Goal: Task Accomplishment & Management: Manage account settings

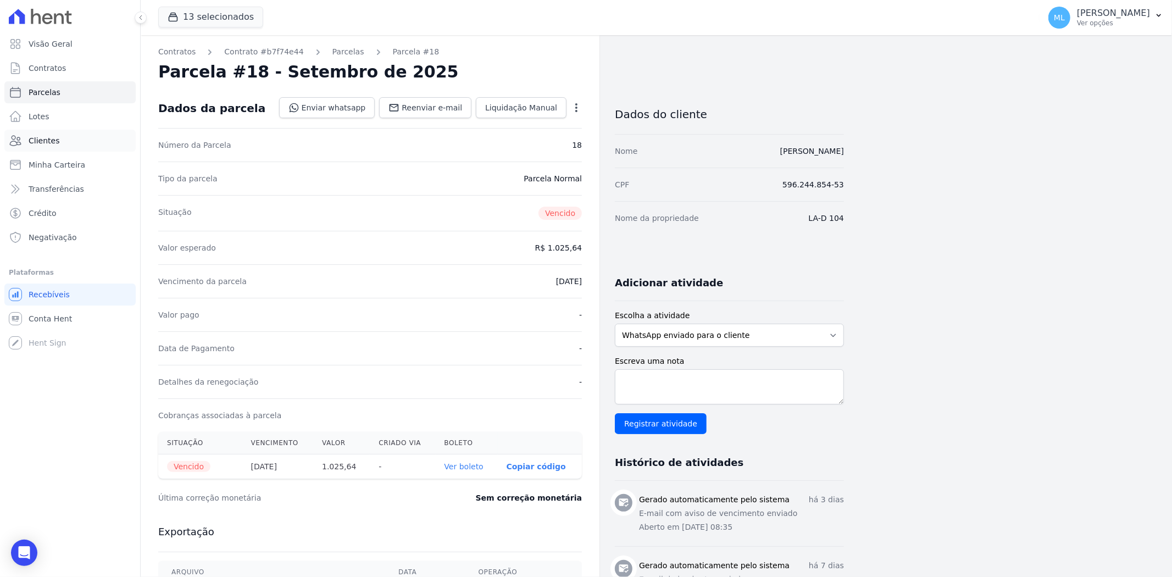
click at [62, 136] on link "Clientes" at bounding box center [69, 141] width 131 height 22
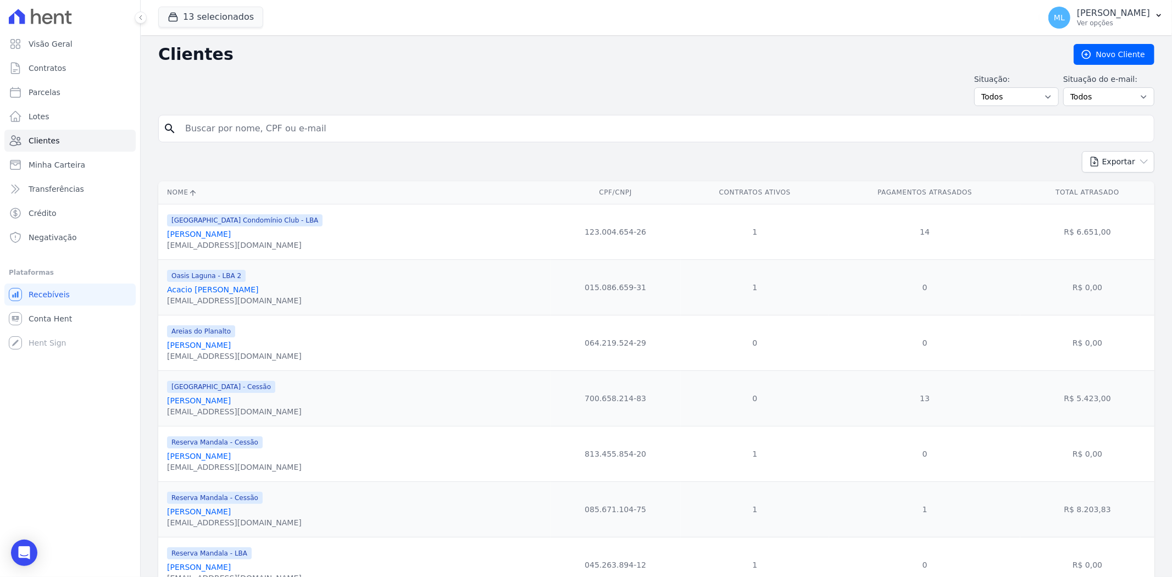
click at [329, 121] on input "search" at bounding box center [664, 129] width 971 height 22
type input "mirnia"
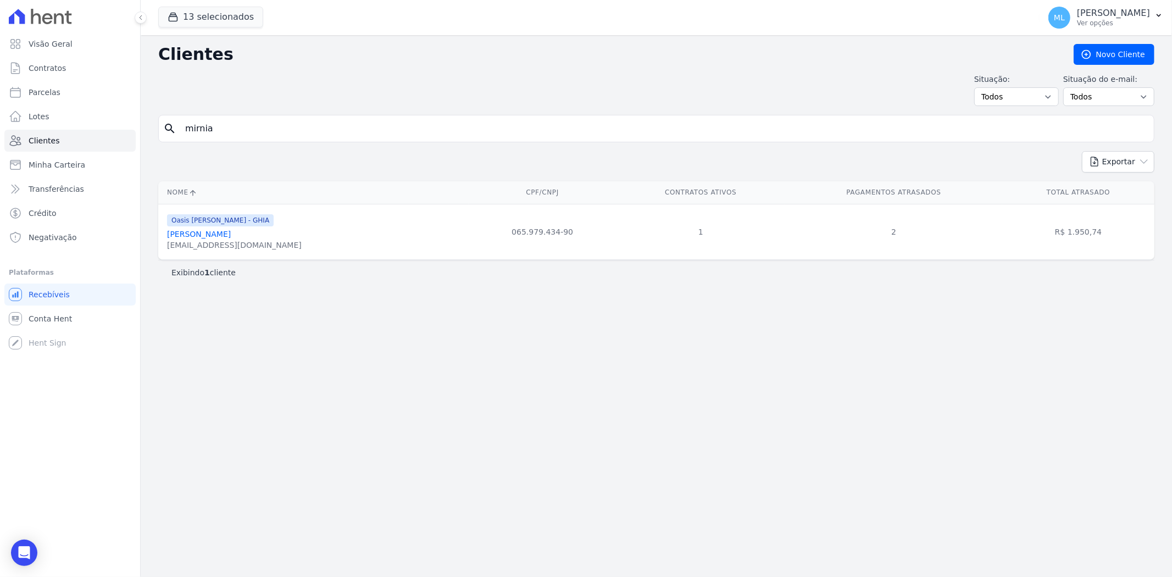
click at [220, 236] on link "[PERSON_NAME]" at bounding box center [199, 234] width 64 height 9
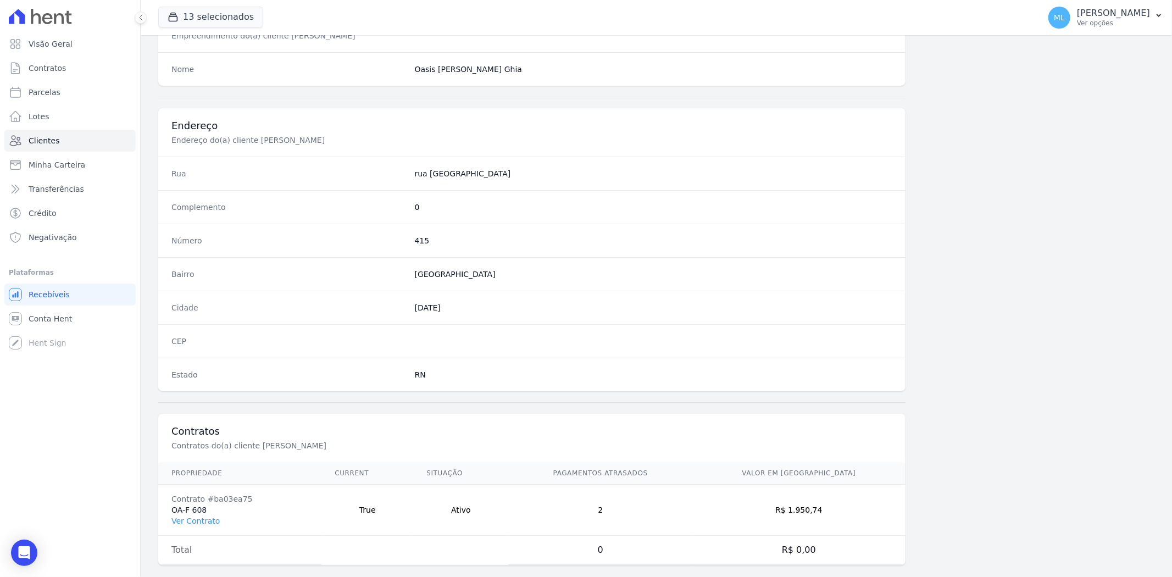
scroll to position [453, 0]
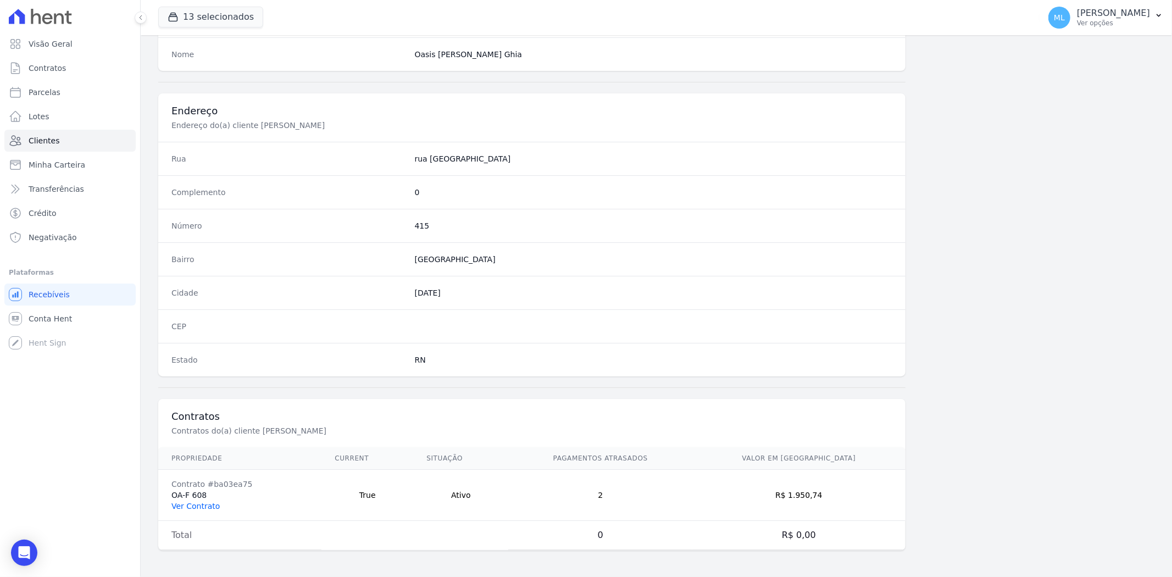
click at [209, 507] on link "Ver Contrato" at bounding box center [195, 506] width 48 height 9
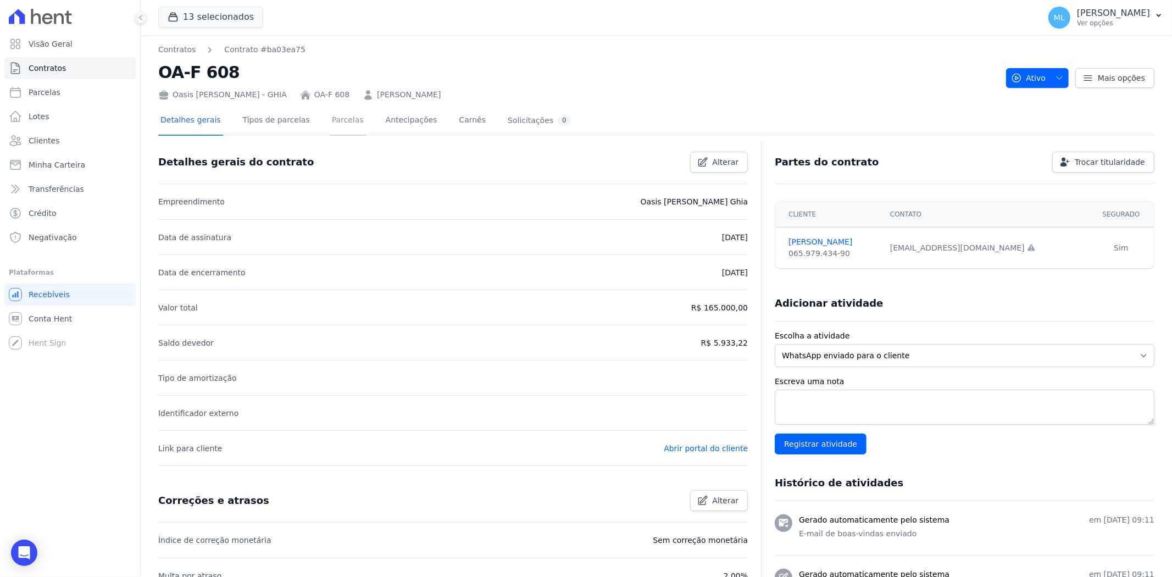
click at [336, 127] on link "Parcelas" at bounding box center [348, 121] width 36 height 29
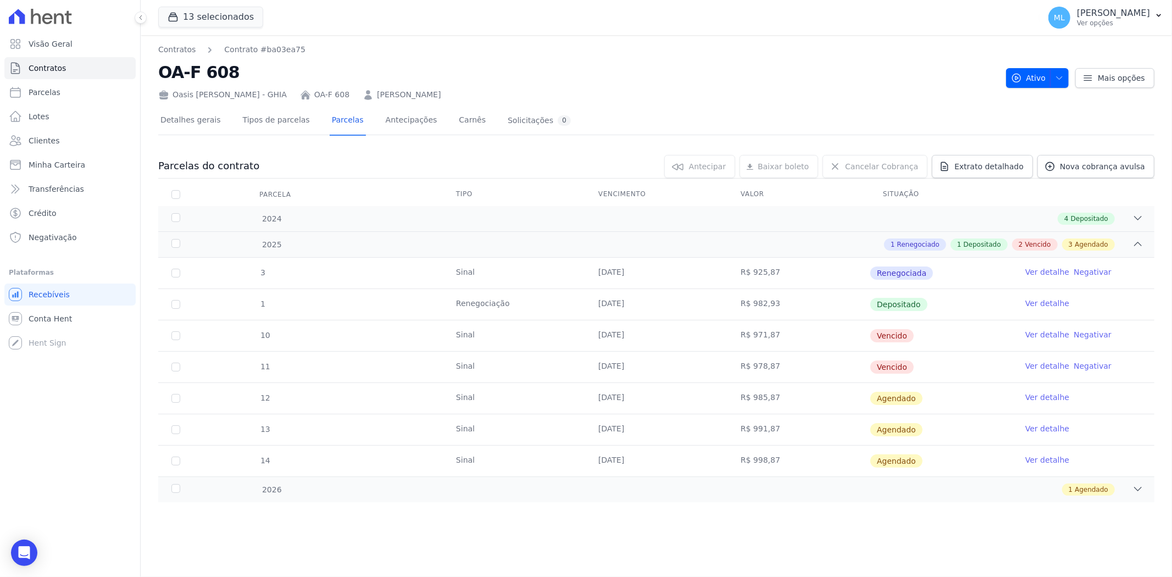
click at [1041, 336] on link "Ver detalhe" at bounding box center [1048, 334] width 44 height 11
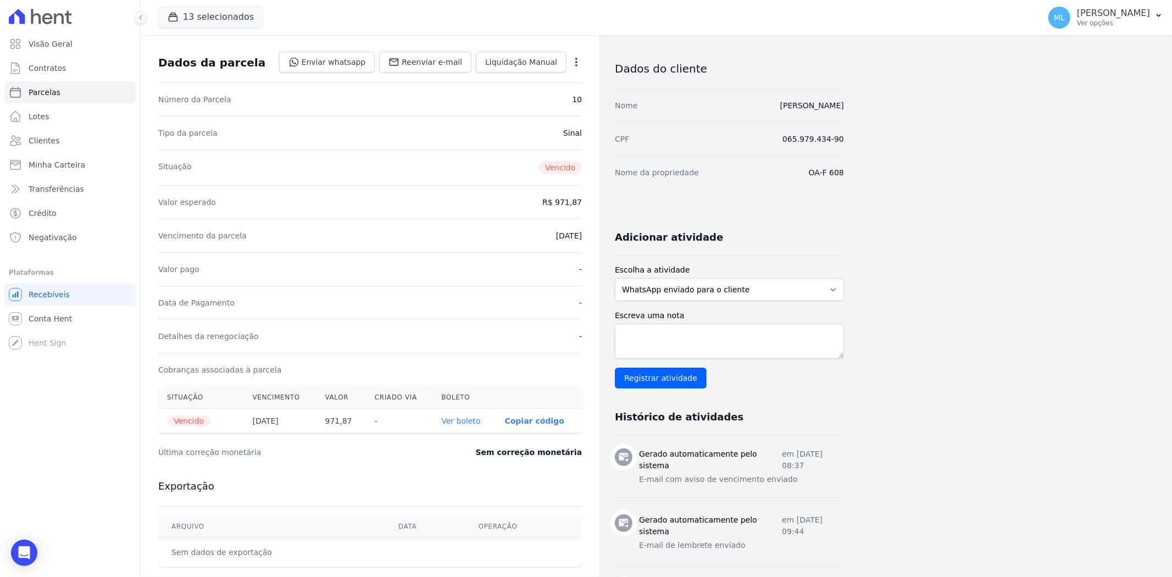
scroll to position [366, 0]
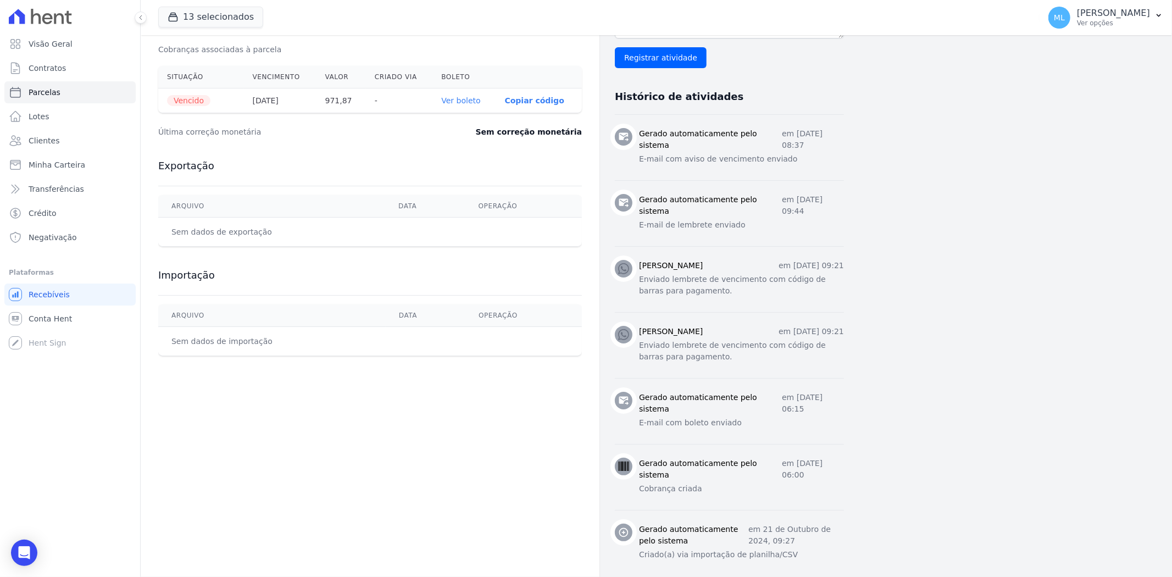
click at [464, 104] on link "Ver boleto" at bounding box center [460, 100] width 39 height 9
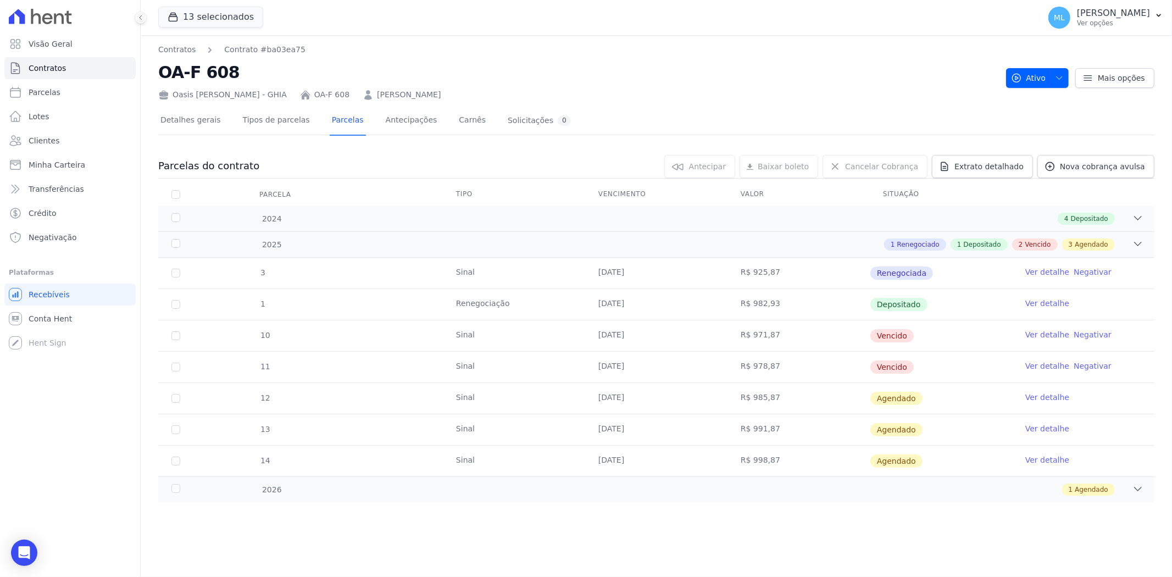
click at [1048, 366] on link "Ver detalhe" at bounding box center [1048, 366] width 44 height 11
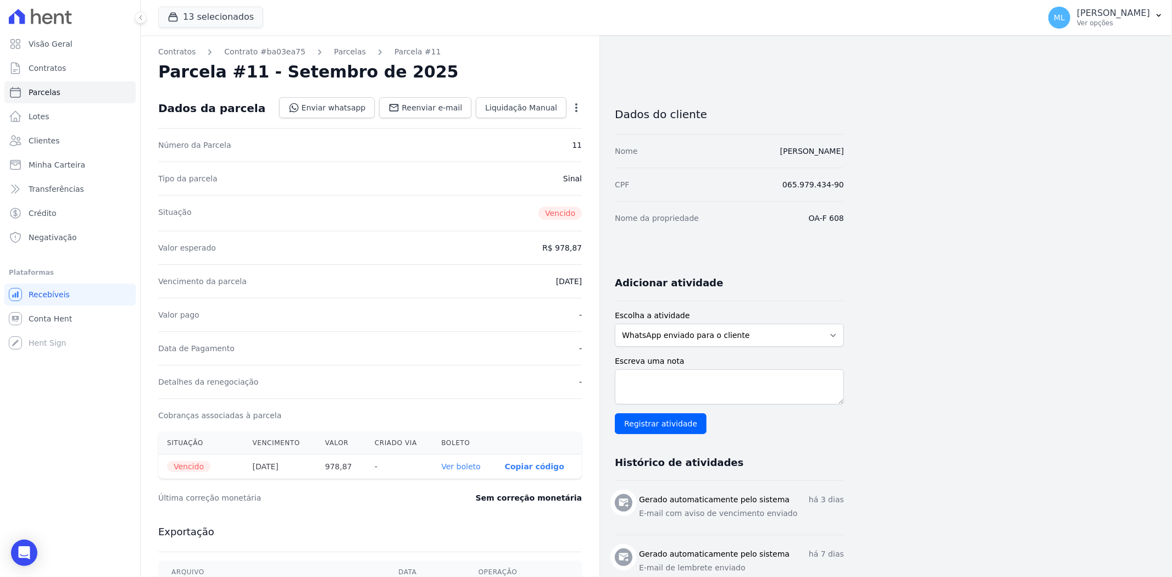
click at [464, 467] on link "Ver boleto" at bounding box center [460, 466] width 39 height 9
click at [90, 141] on link "Clientes" at bounding box center [69, 141] width 131 height 22
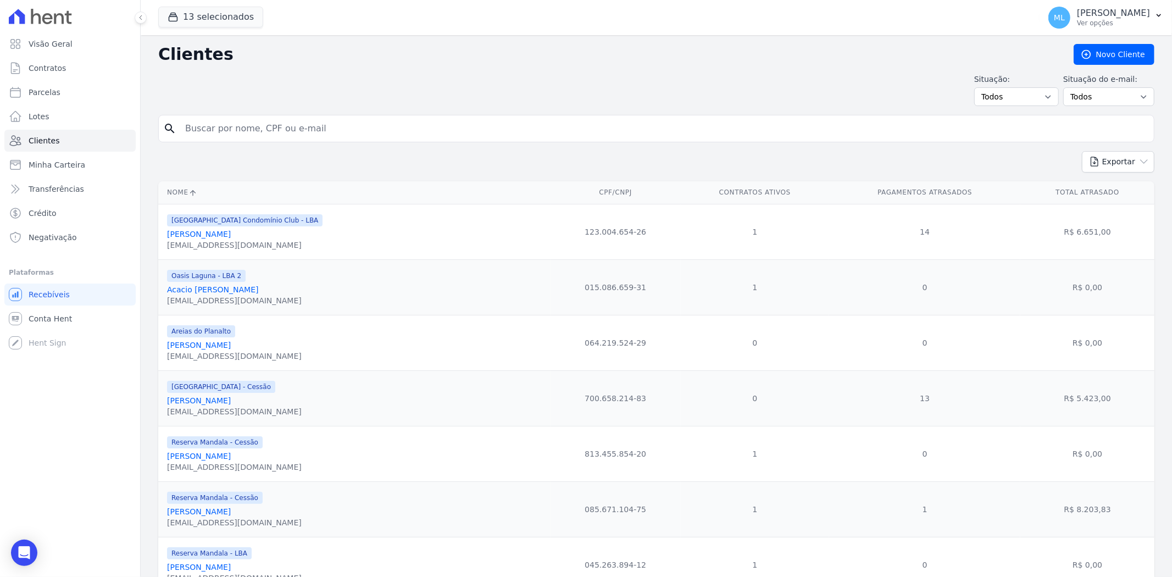
click at [292, 128] on input "search" at bounding box center [664, 129] width 971 height 22
type input "[PERSON_NAME]"
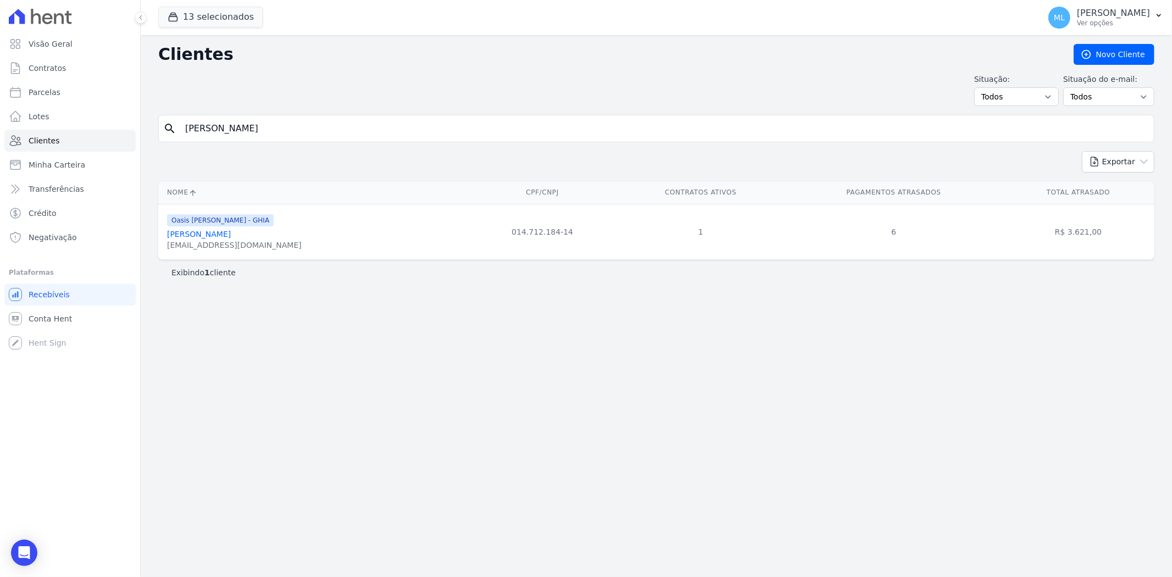
click at [231, 236] on link "[PERSON_NAME]" at bounding box center [199, 234] width 64 height 9
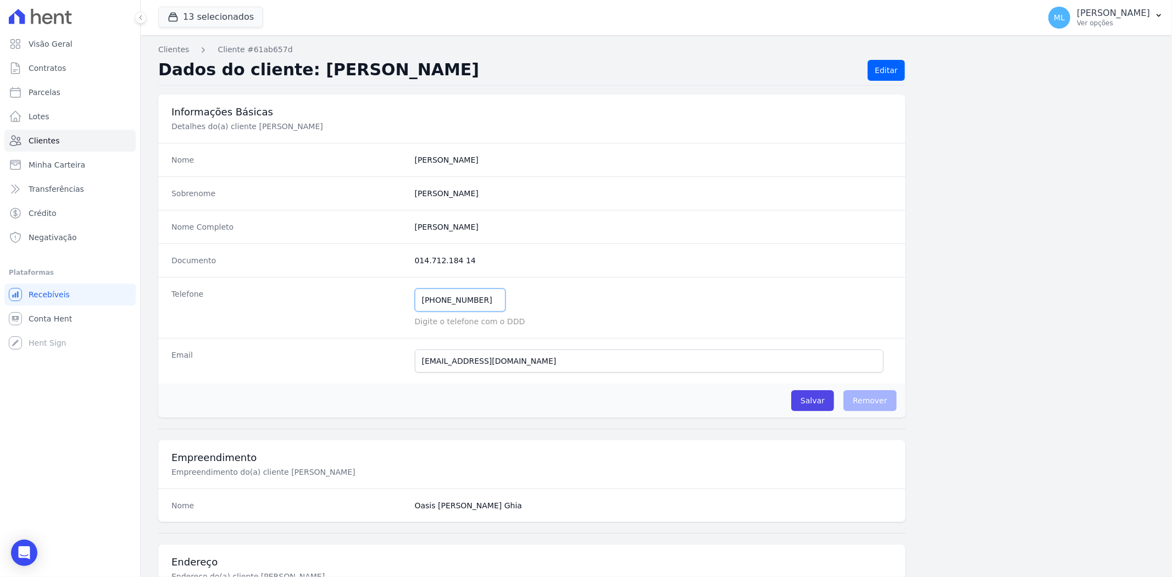
drag, startPoint x: 473, startPoint y: 298, endPoint x: 359, endPoint y: 296, distance: 114.4
click at [362, 296] on div "Telefone [PHONE_NUMBER] Mensagem de SMS ainda não enviada.. Mensagem de [PERSON…" at bounding box center [532, 307] width 748 height 61
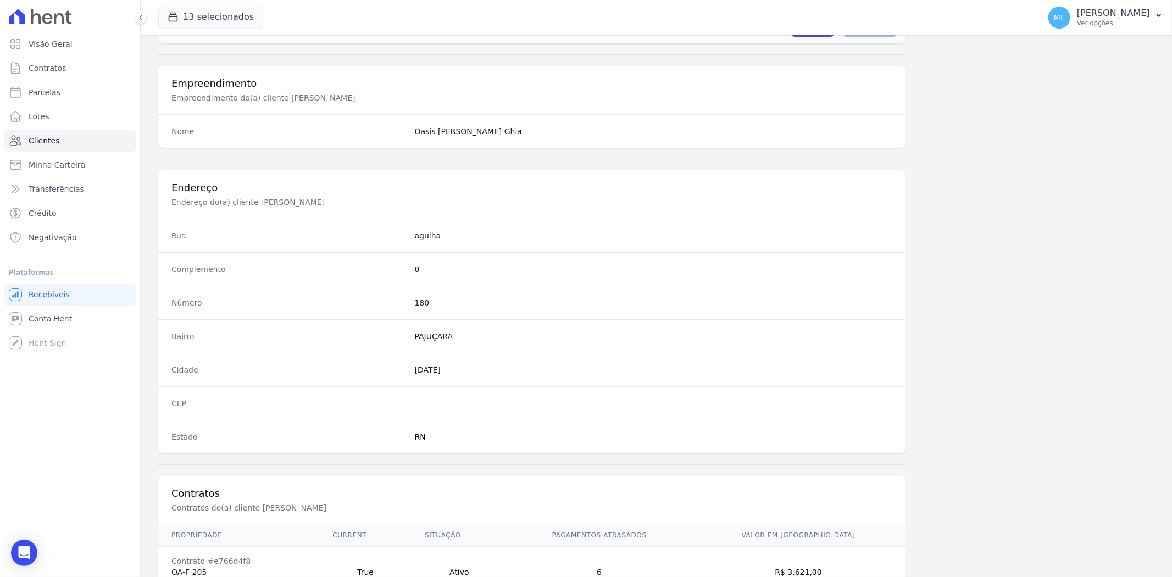
scroll to position [453, 0]
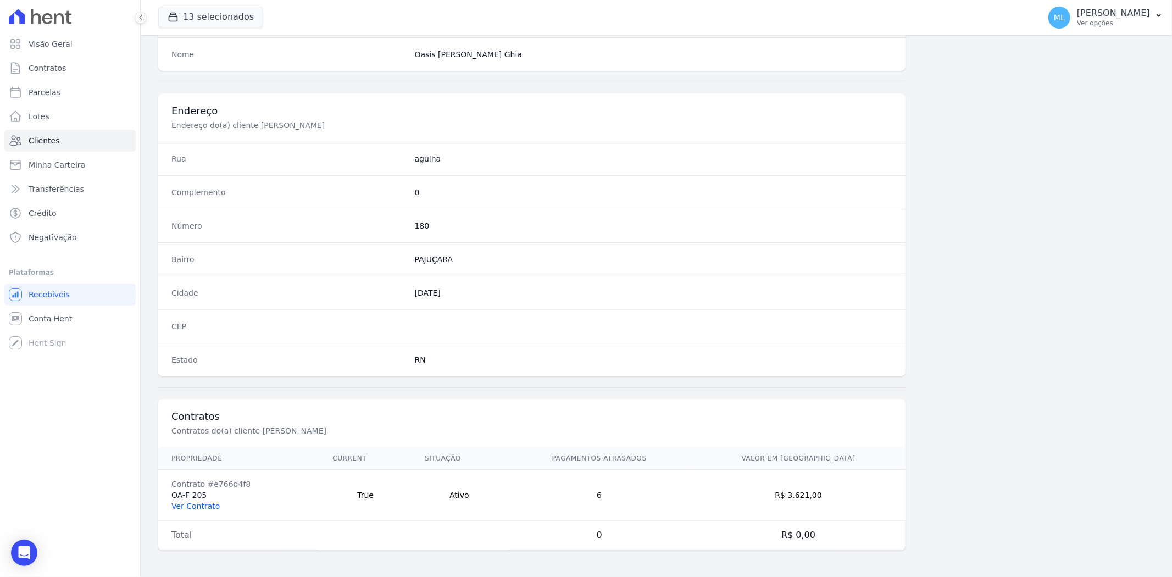
click at [207, 507] on link "Ver Contrato" at bounding box center [195, 506] width 48 height 9
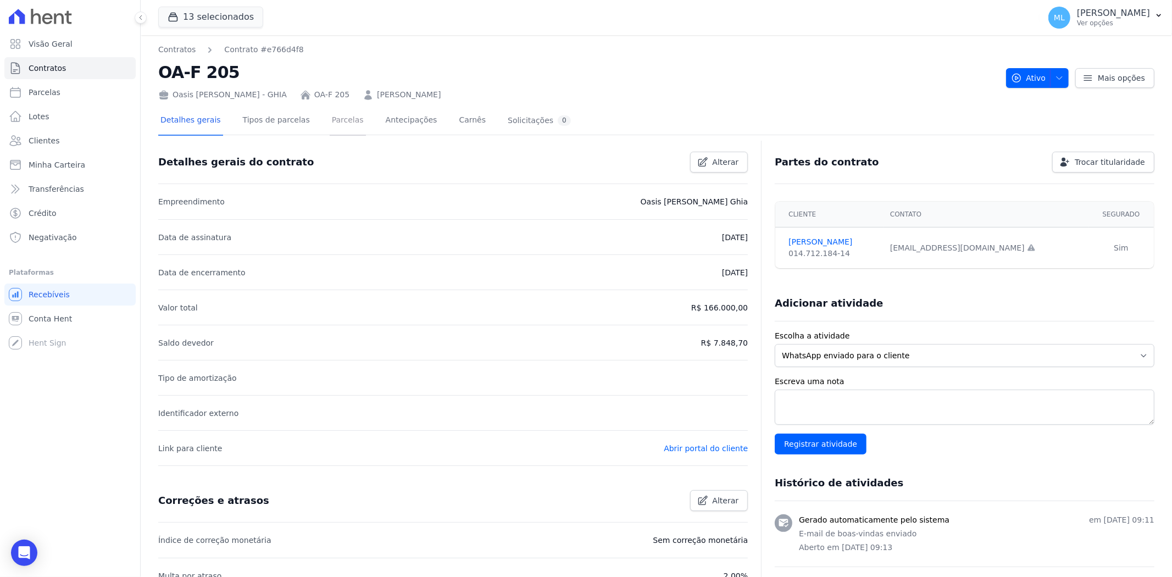
click at [336, 116] on link "Parcelas" at bounding box center [348, 121] width 36 height 29
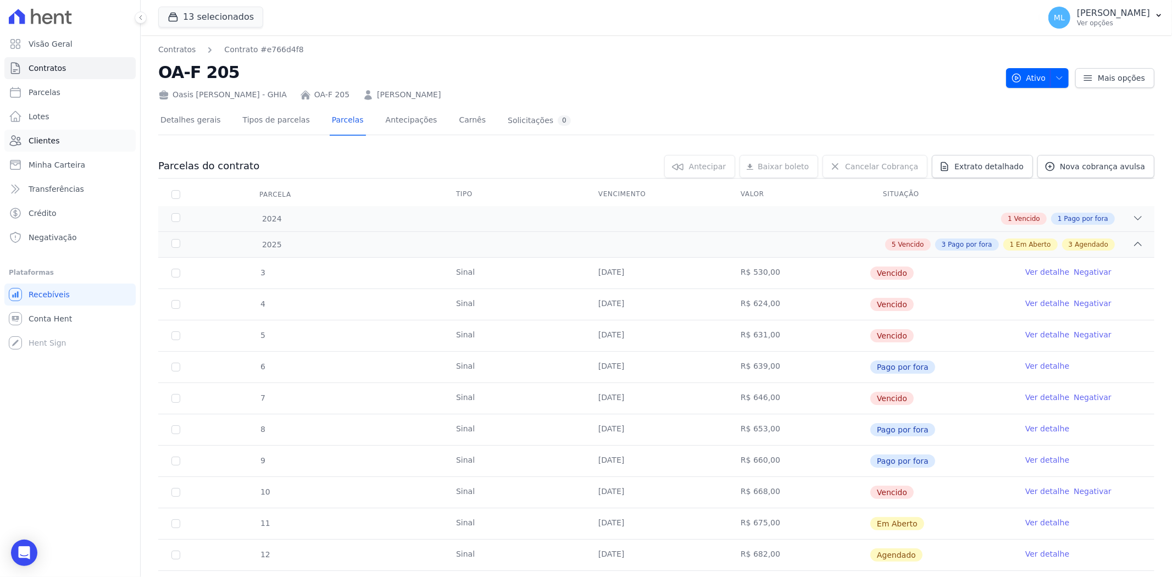
click at [65, 142] on link "Clientes" at bounding box center [69, 141] width 131 height 22
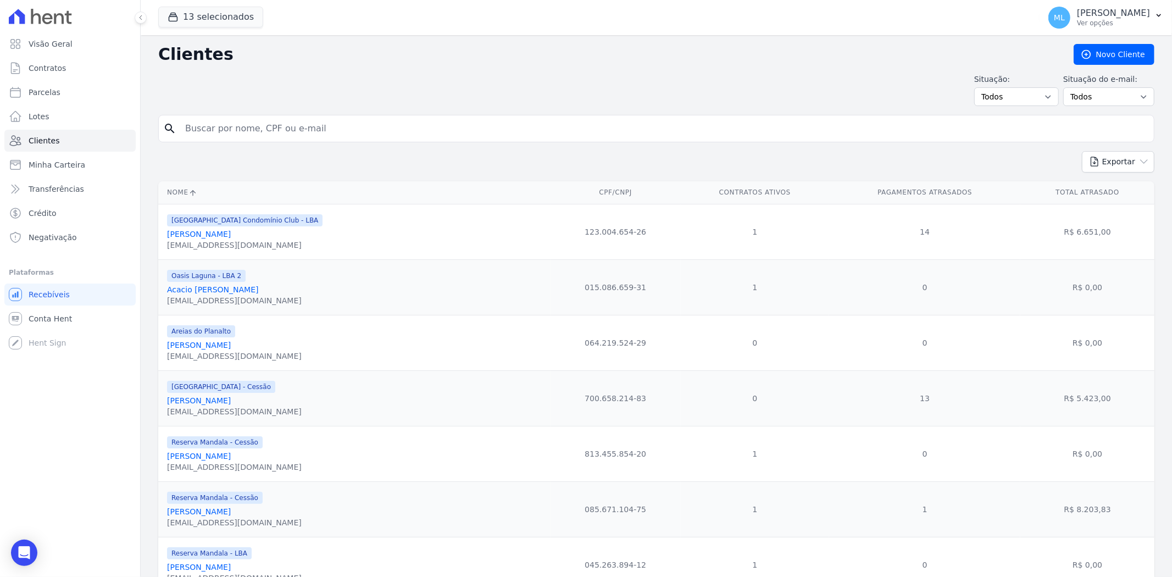
click at [316, 131] on input "search" at bounding box center [664, 129] width 971 height 22
type input "j"
type input "[PERSON_NAME]"
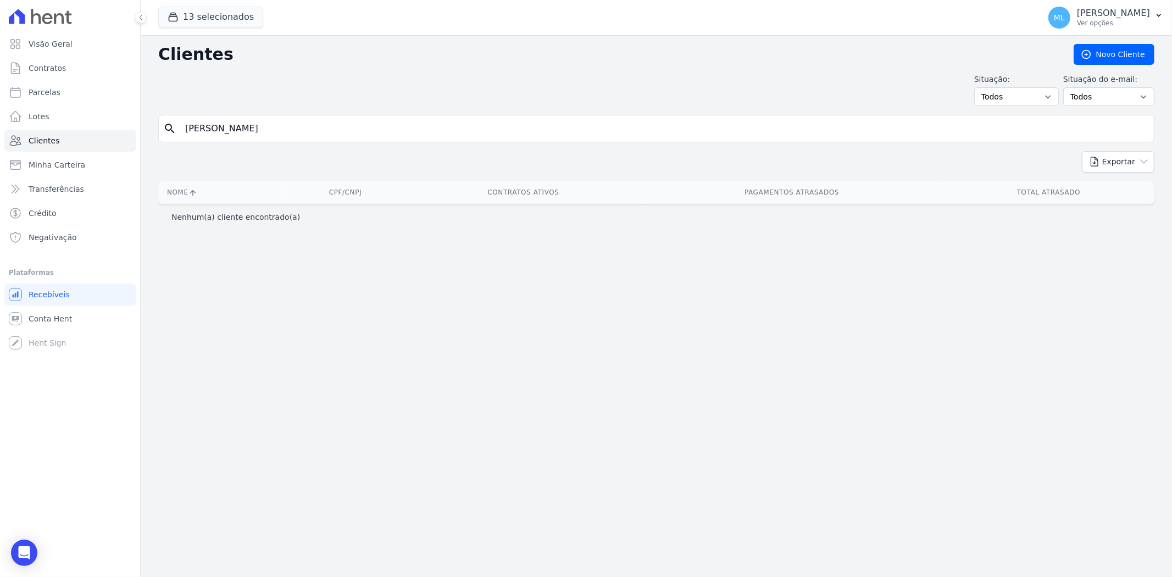
type input "[PERSON_NAME]"
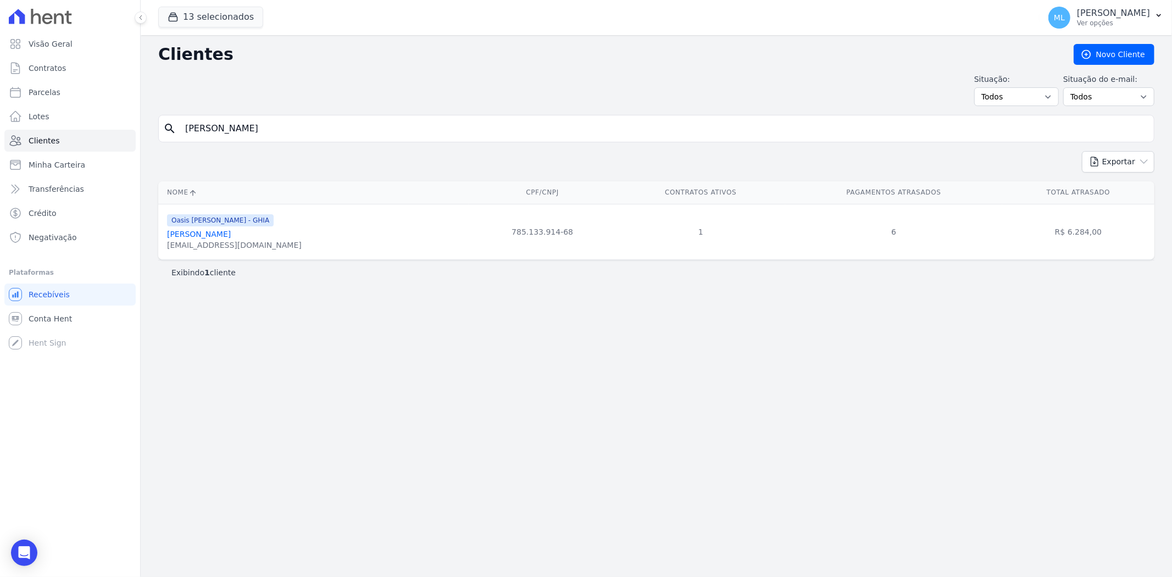
click at [218, 233] on link "[PERSON_NAME]" at bounding box center [199, 234] width 64 height 9
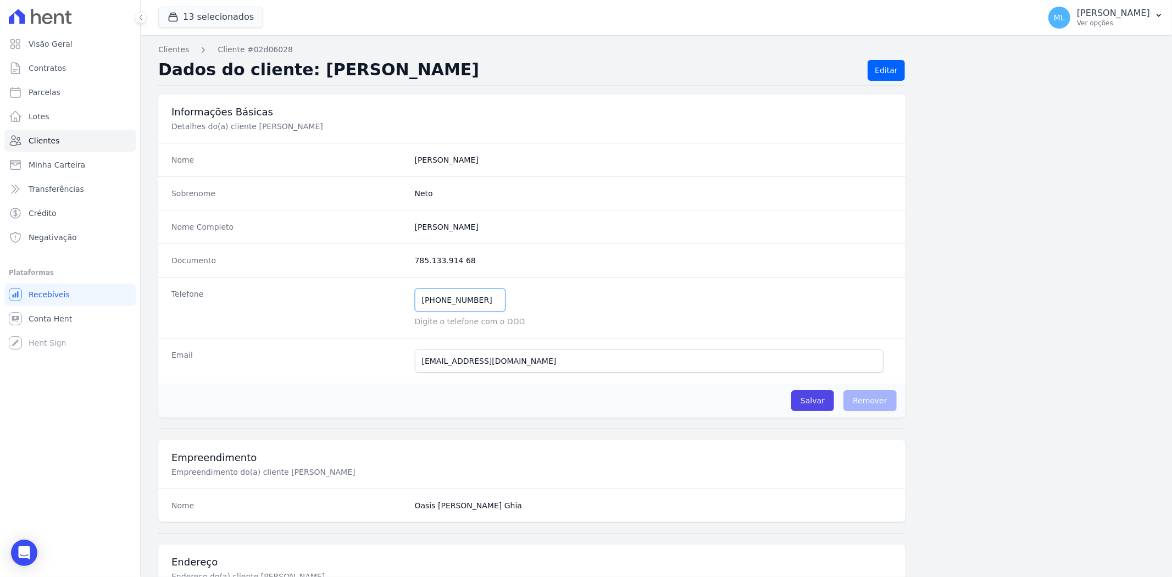
drag, startPoint x: 483, startPoint y: 298, endPoint x: 335, endPoint y: 293, distance: 147.4
click at [333, 298] on div "Telefone [PHONE_NUMBER] Mensagem de SMS ainda não enviada.. Mensagem de [PERSON…" at bounding box center [532, 307] width 748 height 61
click at [484, 295] on input "[PHONE_NUMBER]" at bounding box center [460, 300] width 91 height 23
drag, startPoint x: 490, startPoint y: 297, endPoint x: 435, endPoint y: 312, distance: 57.5
click at [435, 312] on input "[PHONE_NUMBER]" at bounding box center [460, 300] width 91 height 23
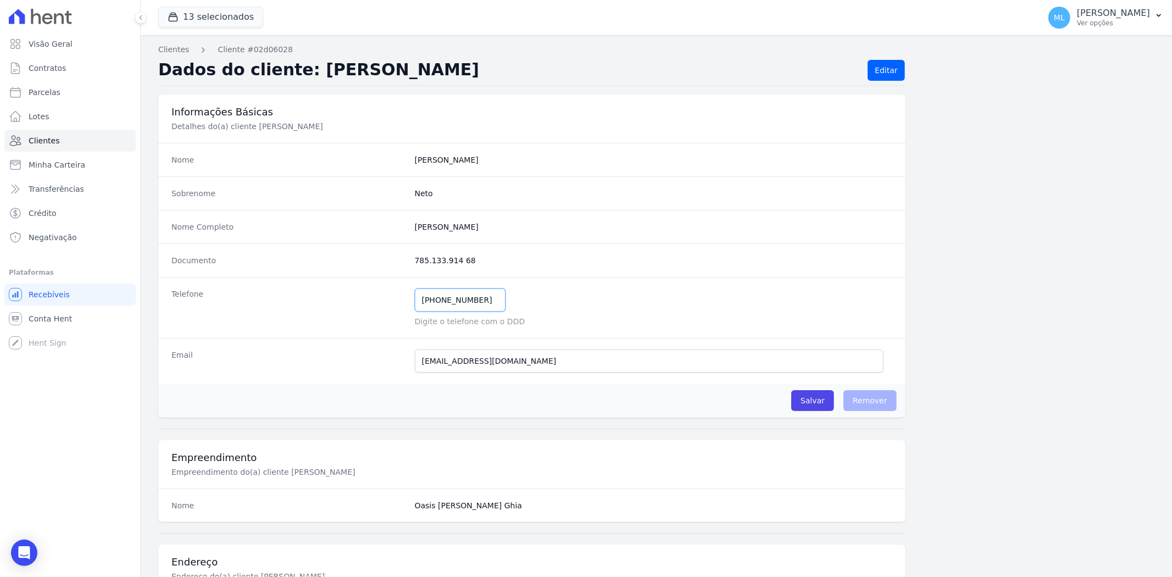
paste input "84 9635-77"
type input "("
paste input "[PHONE_NUMBER]"
type input "[PHONE_NUMBER]"
click at [808, 408] on input "Salvar" at bounding box center [813, 400] width 43 height 21
